Goal: Register for event/course

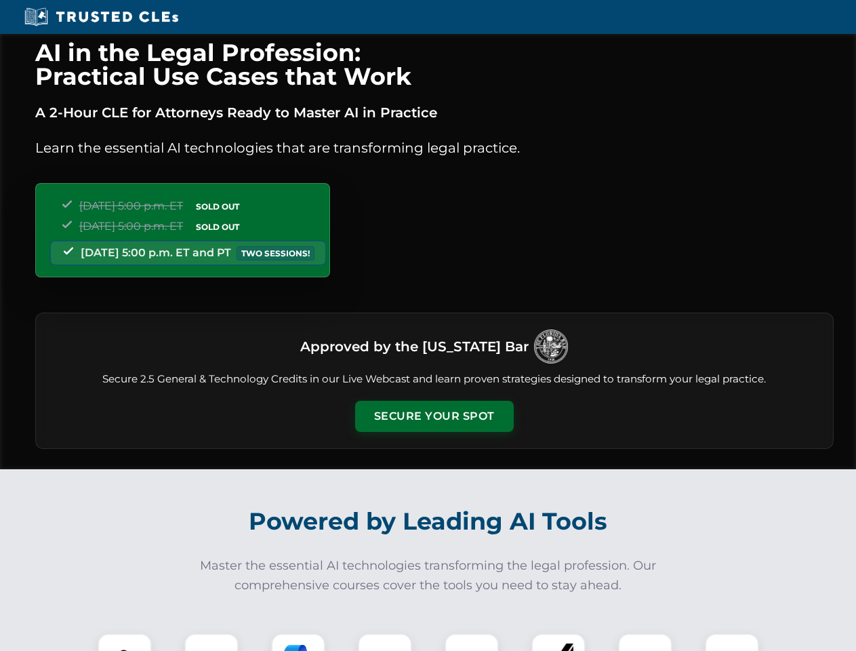
click at [434, 416] on button "Secure Your Spot" at bounding box center [434, 416] width 159 height 31
click at [125, 642] on img at bounding box center [124, 660] width 39 height 39
click at [212, 642] on div at bounding box center [211, 660] width 54 height 54
